Goal: Register for event/course

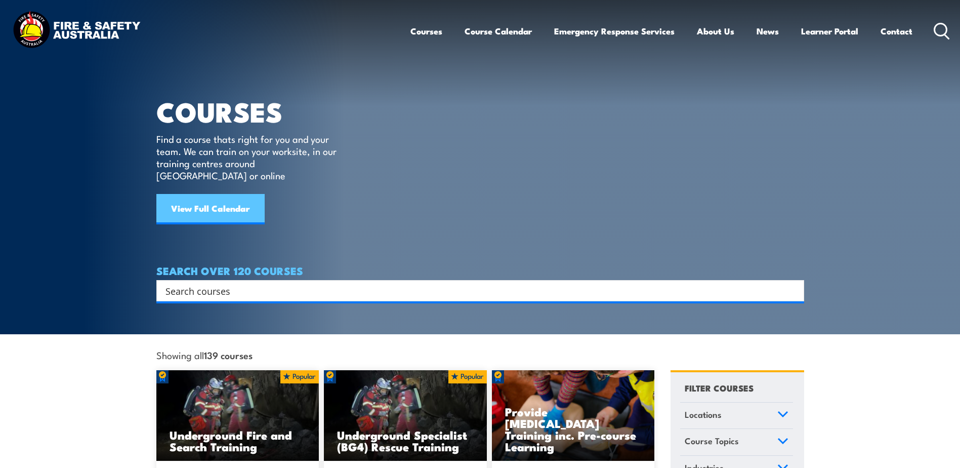
click at [208, 194] on link "View Full Calendar" at bounding box center [210, 209] width 108 height 30
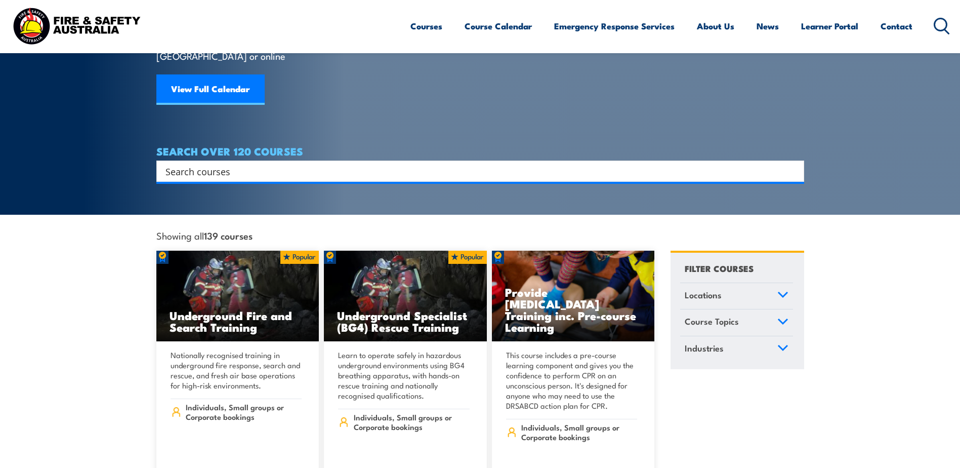
scroll to position [101, 0]
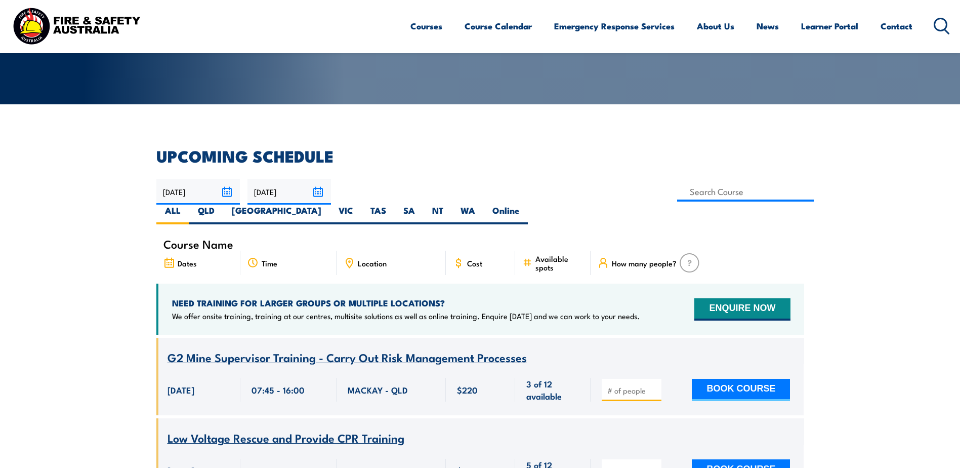
scroll to position [203, 0]
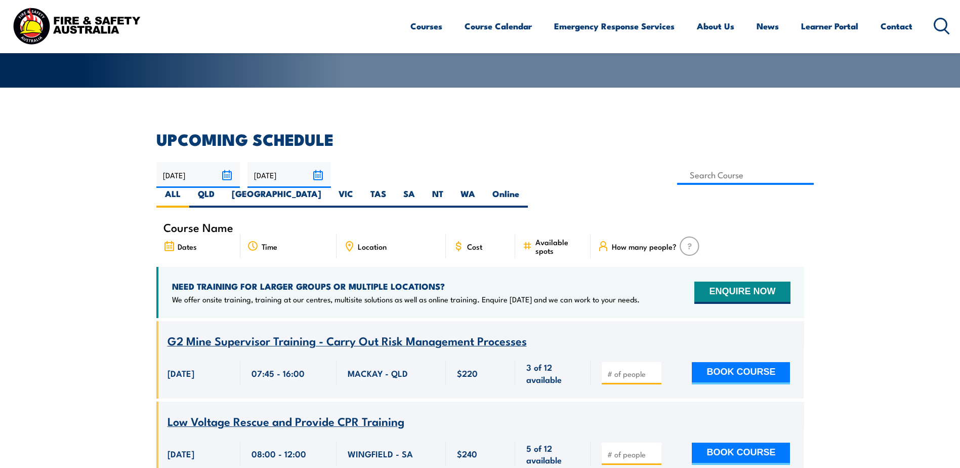
click at [370, 242] on span "Location" at bounding box center [372, 246] width 29 height 9
click at [395, 188] on label "TAS" at bounding box center [378, 198] width 33 height 20
click at [393, 188] on input "TAS" at bounding box center [389, 191] width 7 height 7
radio input "true"
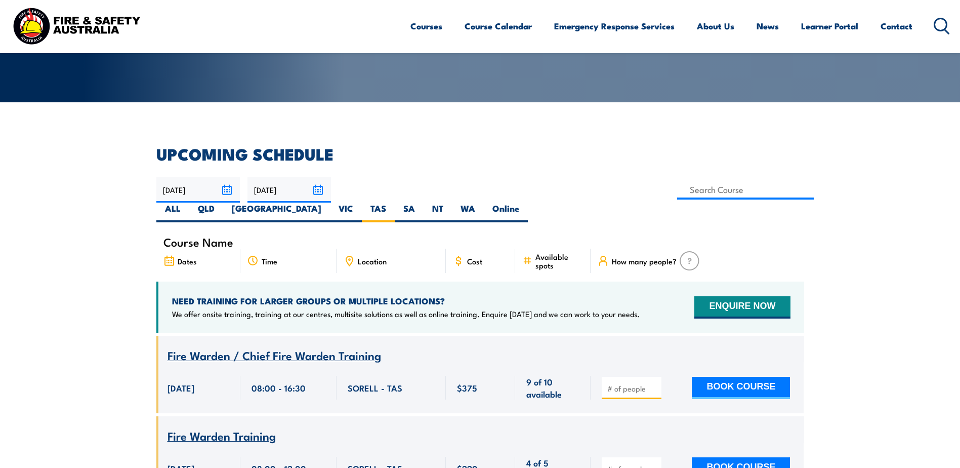
scroll to position [182, 0]
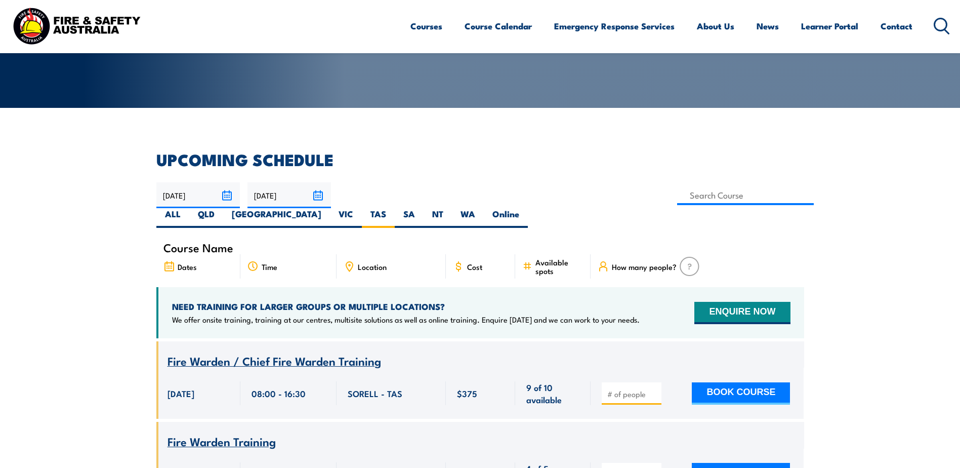
click at [320, 194] on input "26/10/2025" at bounding box center [290, 195] width 84 height 26
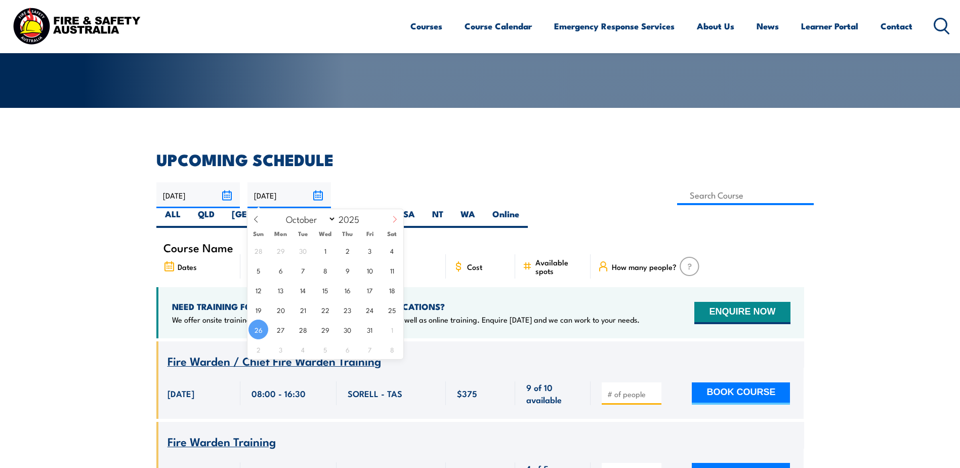
click at [395, 223] on span at bounding box center [394, 222] width 17 height 27
select select "11"
click at [326, 333] on span "31" at bounding box center [325, 329] width 20 height 20
type input "31/12/2025"
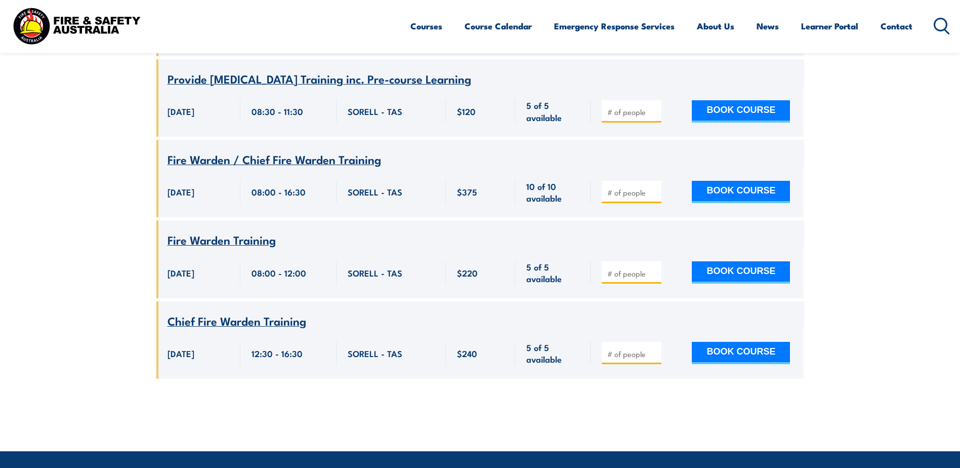
scroll to position [3068, 0]
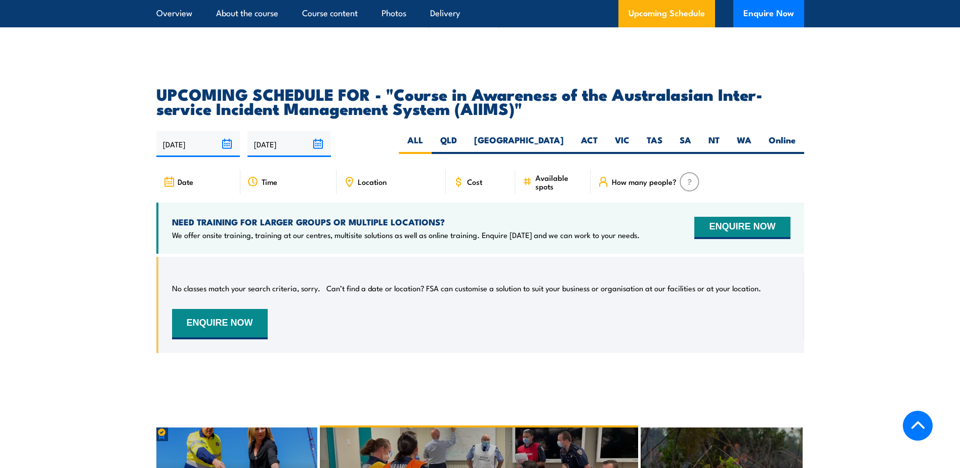
scroll to position [1620, 0]
